Goal: Complete application form

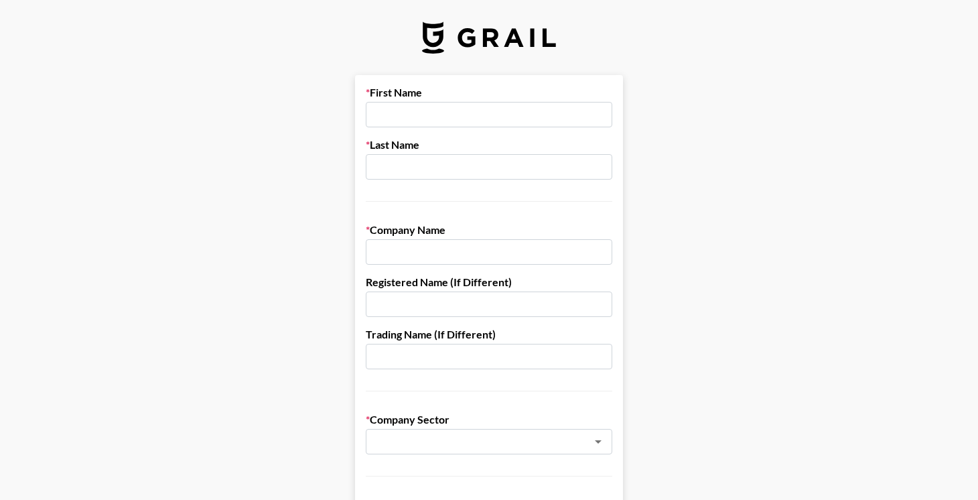
click at [398, 111] on input "text" at bounding box center [489, 114] width 246 height 25
type input "Lea"
type input "[PERSON_NAME]"
click at [418, 118] on input "Lea" at bounding box center [489, 114] width 246 height 25
type input "[PERSON_NAME]"
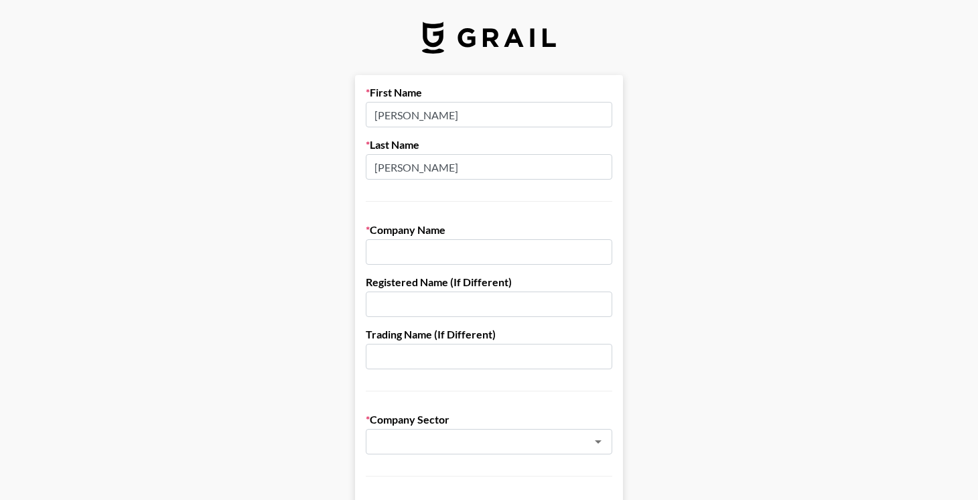
click at [420, 253] on input "text" at bounding box center [489, 251] width 246 height 25
type input "Persephone Biosciences"
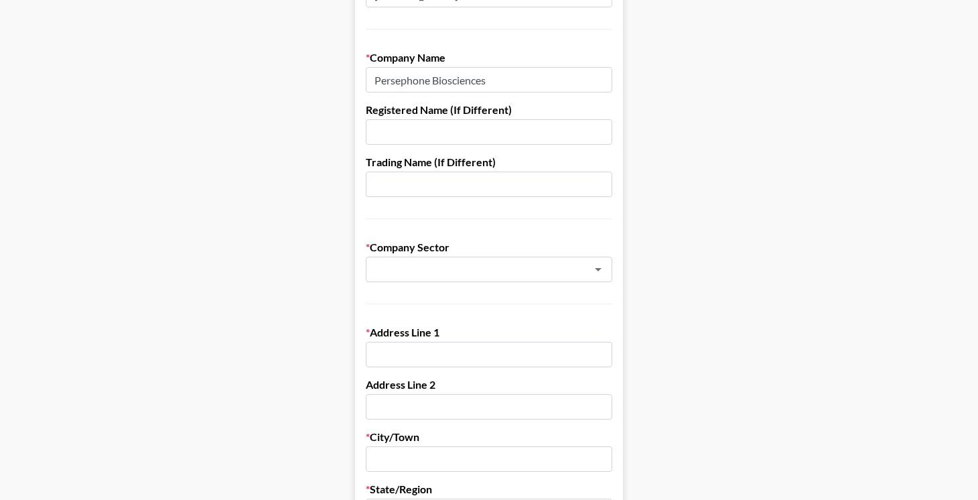
scroll to position [181, 0]
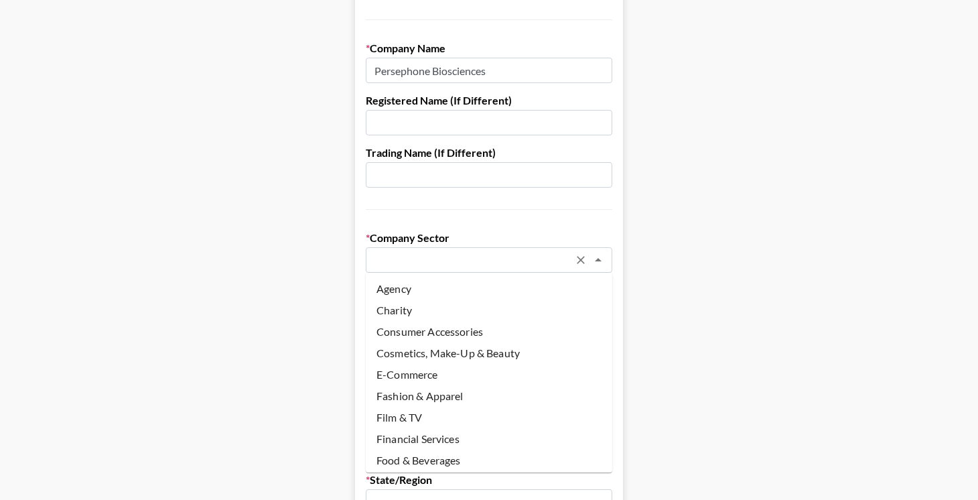
click at [446, 267] on input "text" at bounding box center [471, 259] width 195 height 15
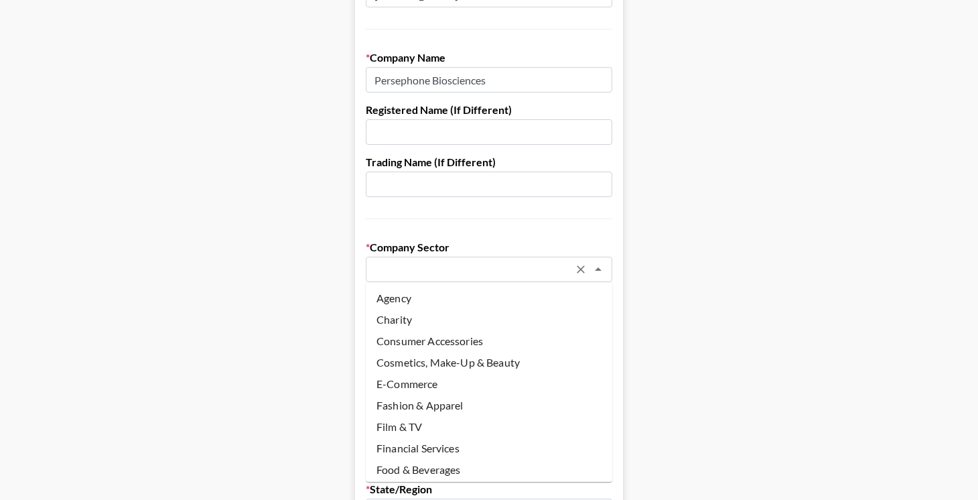
scroll to position [111, 0]
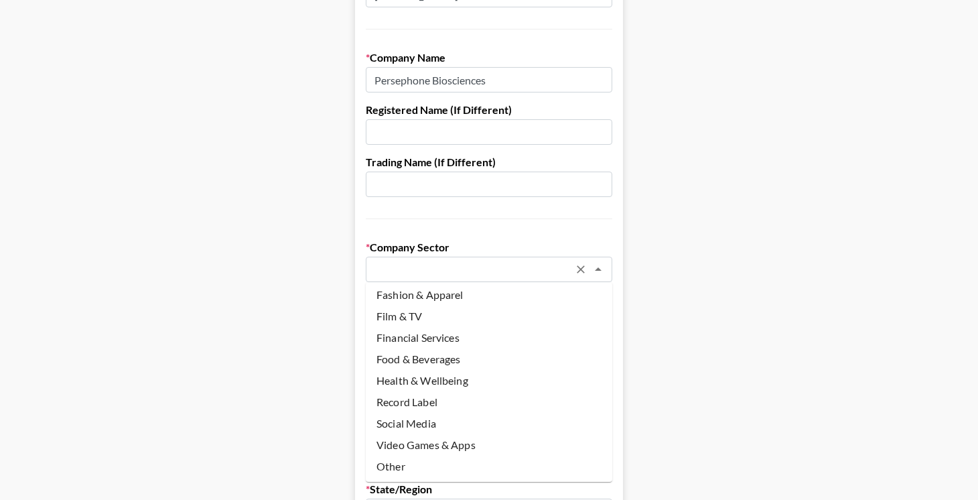
click at [397, 461] on li "Other" at bounding box center [489, 465] width 246 height 21
type input "Other"
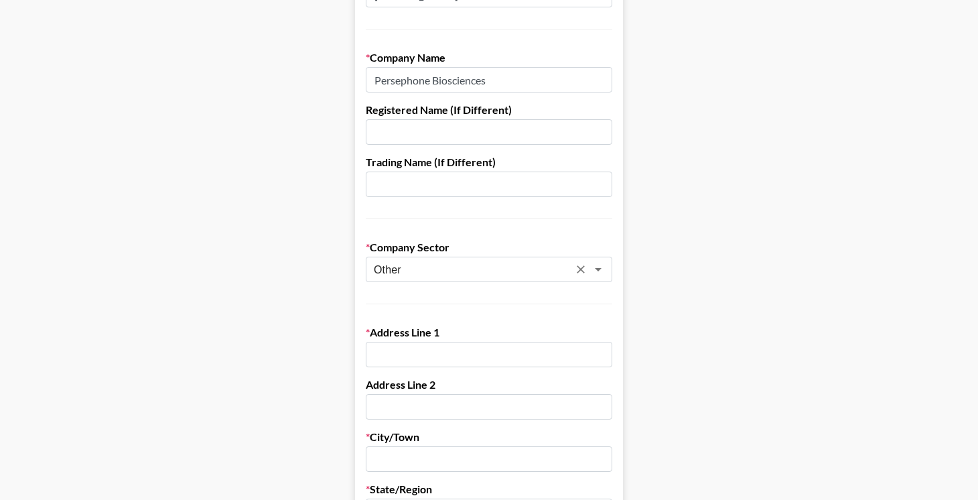
click at [370, 309] on form "First Name [PERSON_NAME] Last Name [PERSON_NAME] Company Name Persephone Biosci…" at bounding box center [489, 481] width 268 height 1157
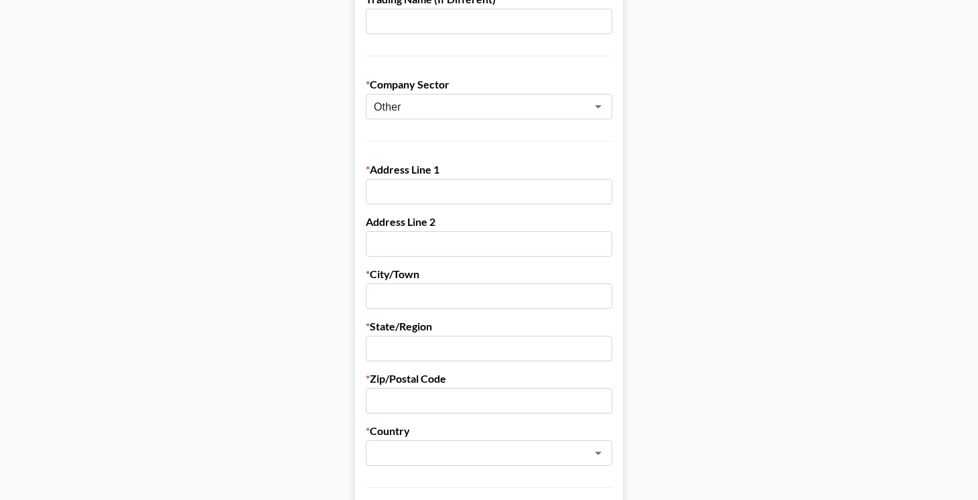
scroll to position [339, 0]
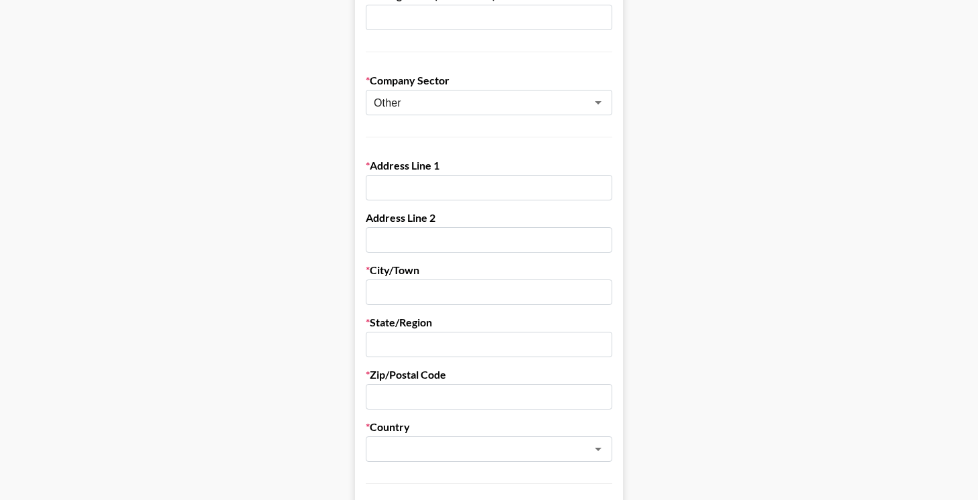
click at [399, 194] on input "text" at bounding box center [489, 187] width 246 height 25
type input "1"
type input "[GEOGRAPHIC_DATA] to the cure"
click at [446, 261] on form "First Name [PERSON_NAME] Last Name [PERSON_NAME] Company Name Persephone Biosci…" at bounding box center [489, 314] width 268 height 1157
click at [446, 242] on input "text" at bounding box center [489, 239] width 246 height 25
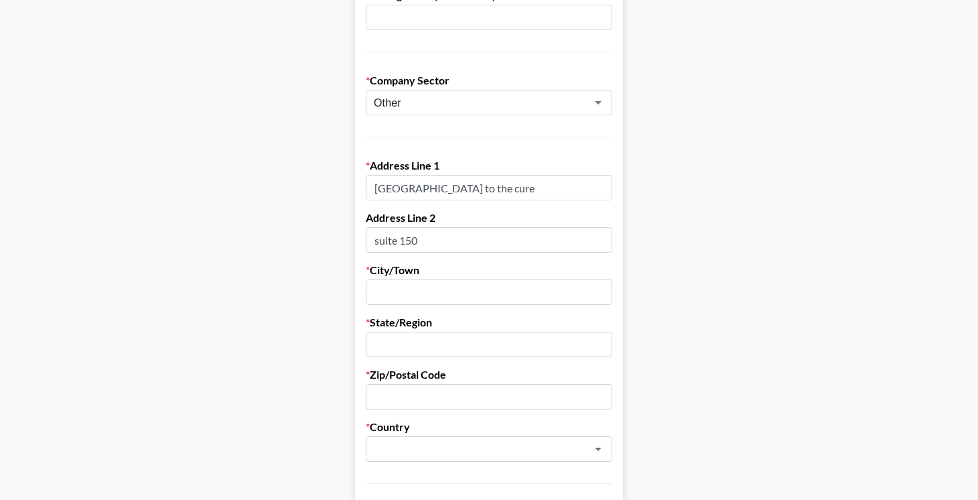
type input "suite 150"
click at [462, 296] on input "text" at bounding box center [489, 291] width 246 height 25
type input "[GEOGRAPHIC_DATA]"
type input "ca"
click at [467, 389] on input "text" at bounding box center [489, 396] width 246 height 25
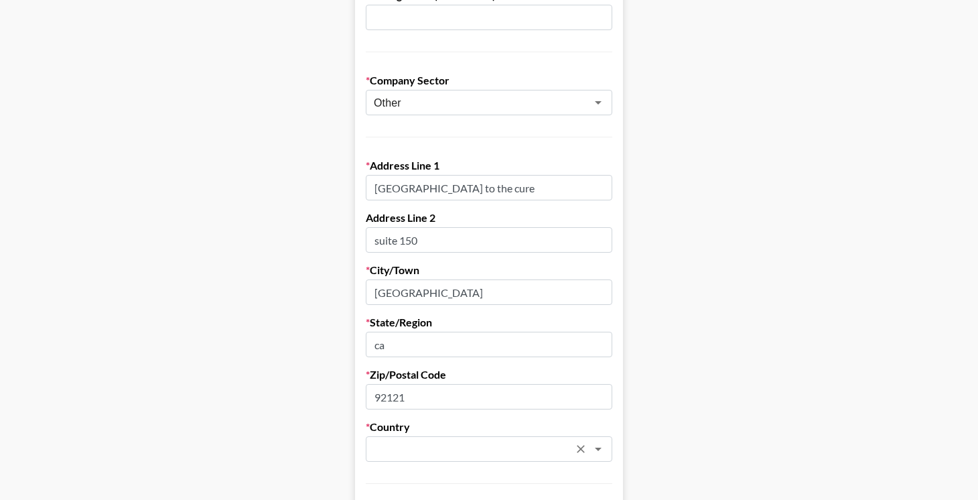
click at [495, 438] on div "​" at bounding box center [489, 448] width 246 height 25
type input "92121"
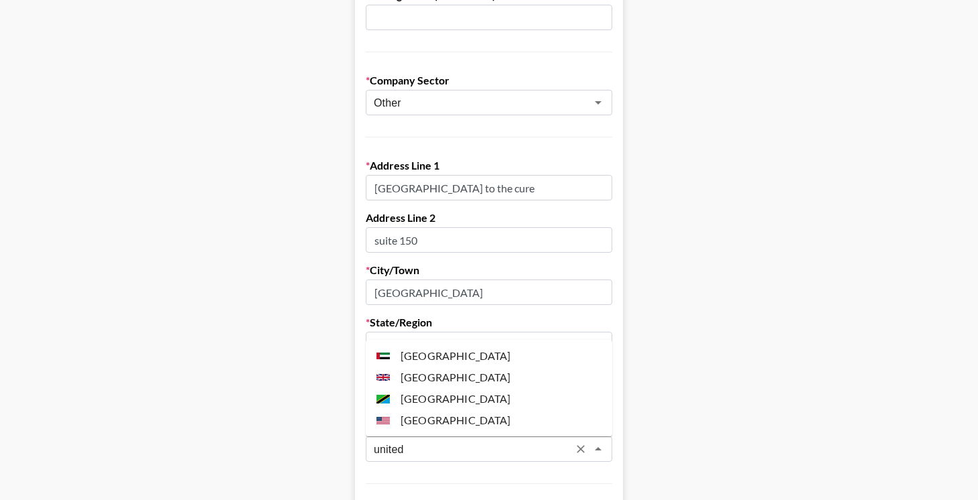
click at [477, 414] on li "[GEOGRAPHIC_DATA]" at bounding box center [489, 419] width 246 height 21
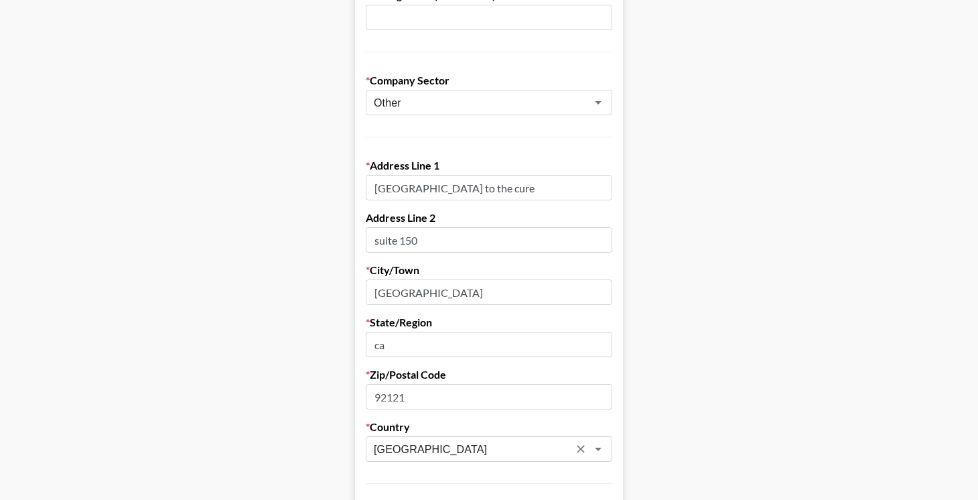
type input "[GEOGRAPHIC_DATA]"
click at [263, 430] on main "First Name [PERSON_NAME] Last Name [PERSON_NAME] Company Name Persephone Biosci…" at bounding box center [489, 314] width 956 height 1157
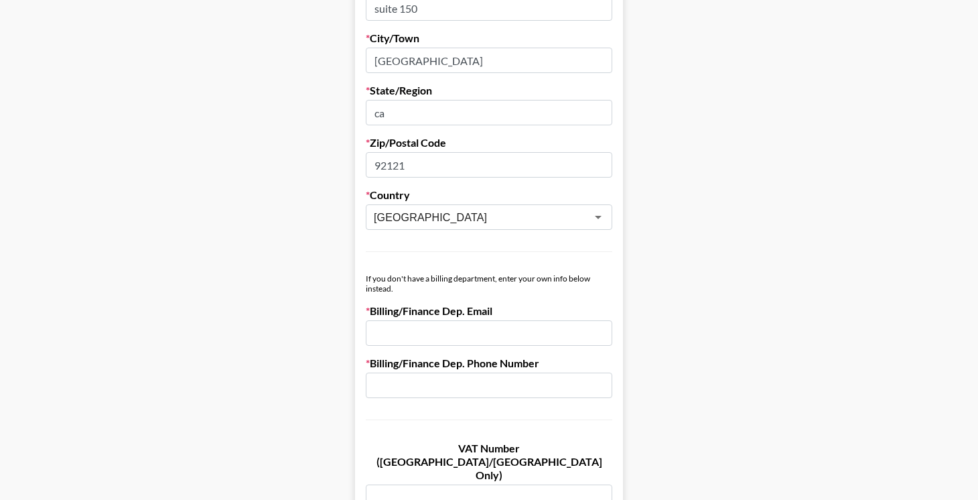
click at [394, 338] on input "email" at bounding box center [489, 332] width 246 height 25
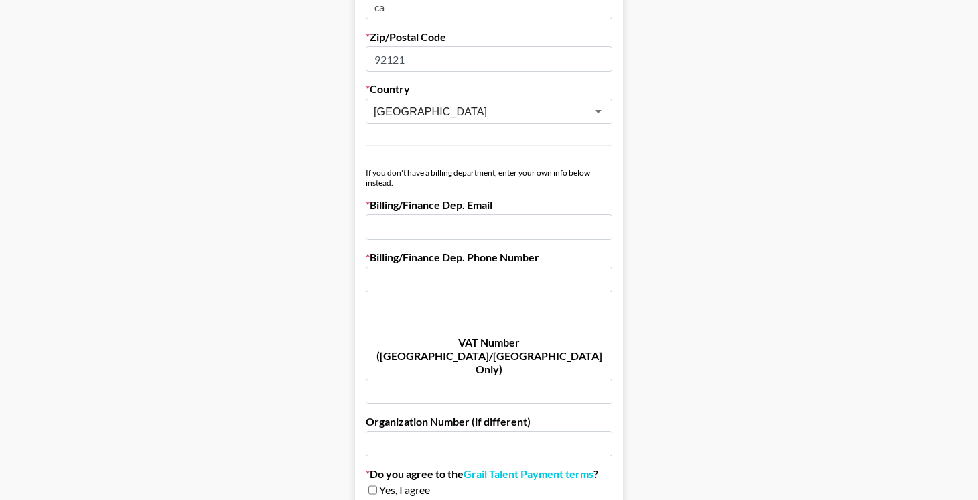
scroll to position [690, 0]
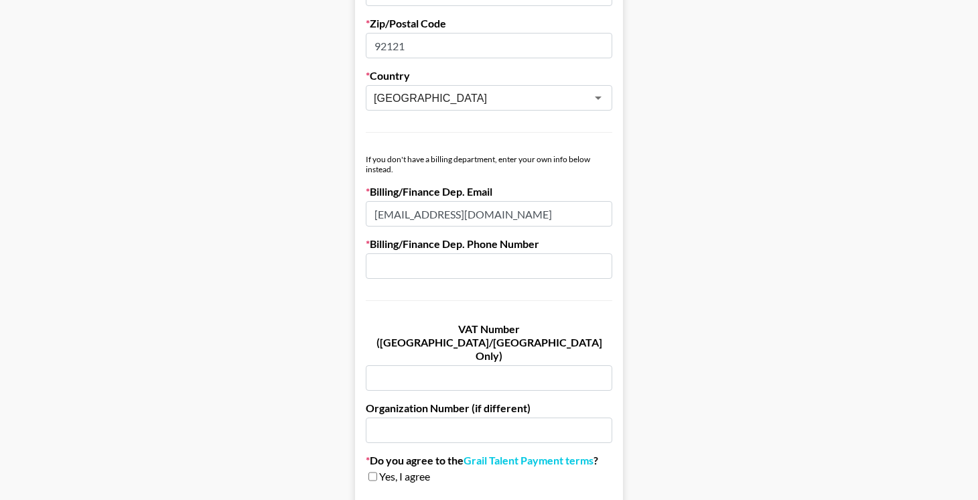
type input "[EMAIL_ADDRESS][DOMAIN_NAME]"
click at [405, 269] on input "text" at bounding box center [489, 265] width 246 height 25
type input "7147467166"
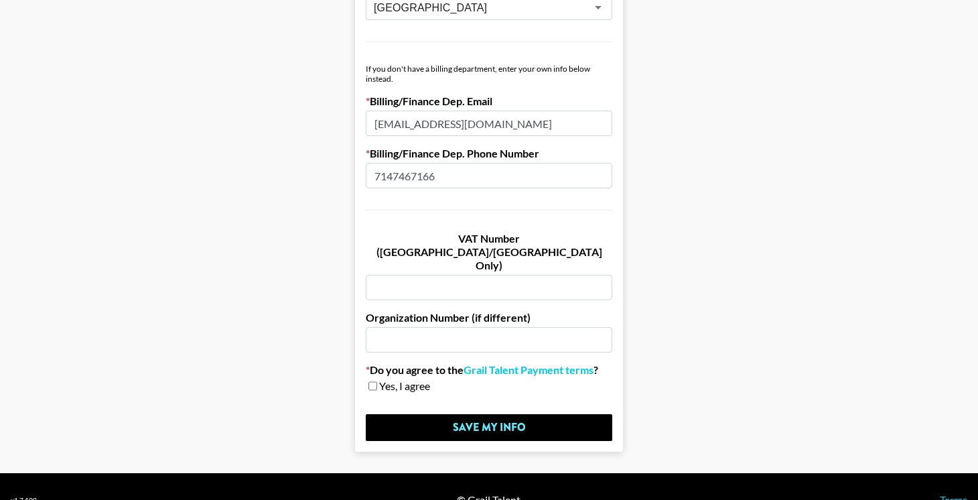
click at [370, 381] on input "checkbox" at bounding box center [372, 385] width 9 height 9
checkbox input "true"
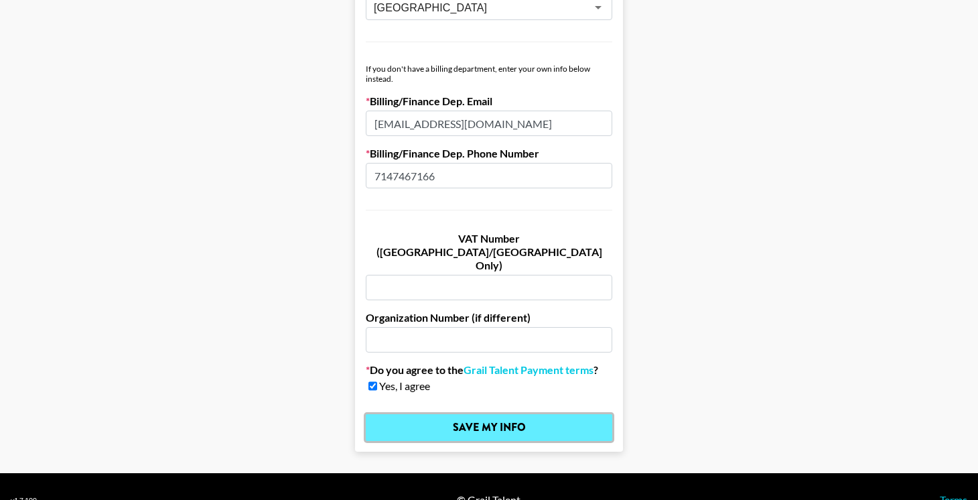
click at [407, 414] on input "Save My Info" at bounding box center [489, 427] width 246 height 27
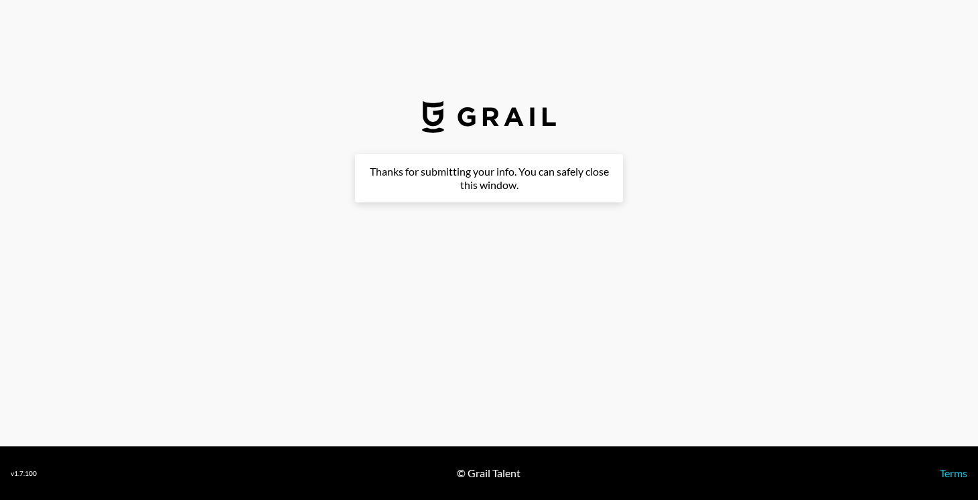
scroll to position [0, 0]
